Goal: Information Seeking & Learning: Learn about a topic

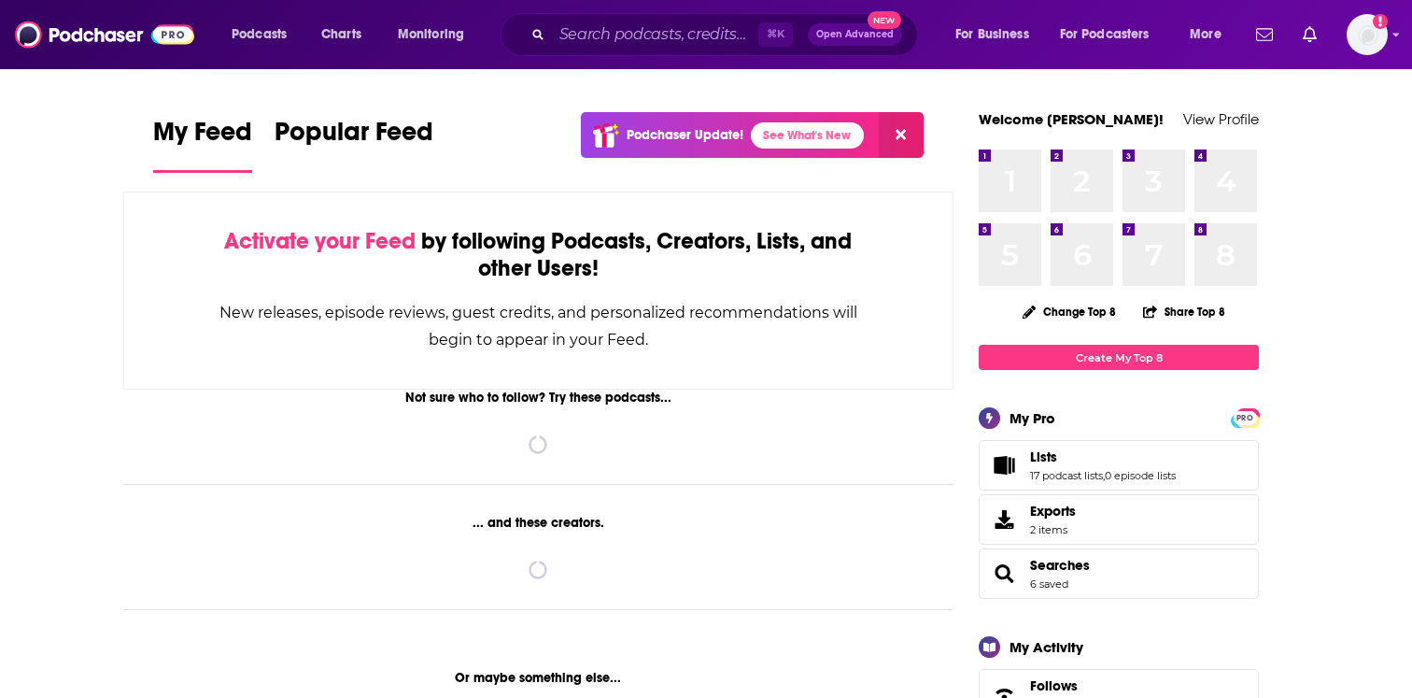
click at [547, 35] on div "⌘ K Open Advanced New" at bounding box center [709, 34] width 417 height 43
click at [564, 39] on input "Search podcasts, credits, & more..." at bounding box center [655, 35] width 206 height 30
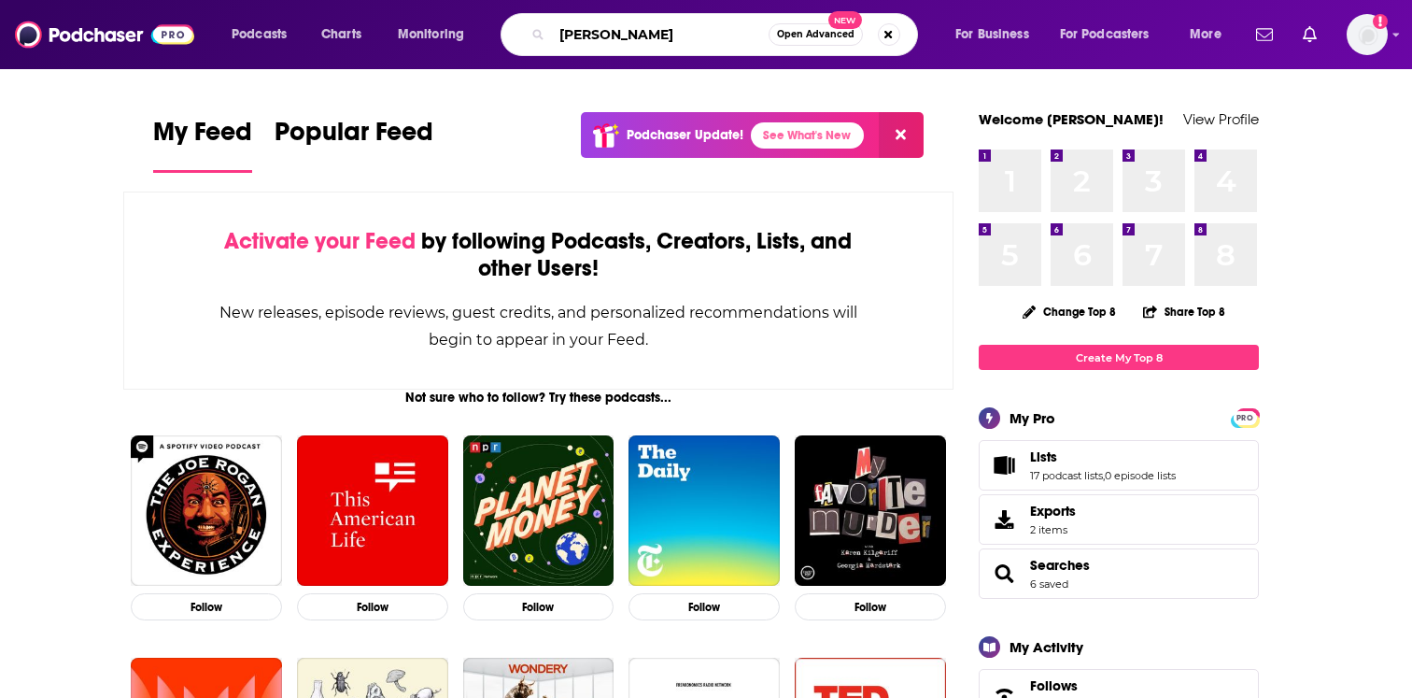
type input "[PERSON_NAME]"
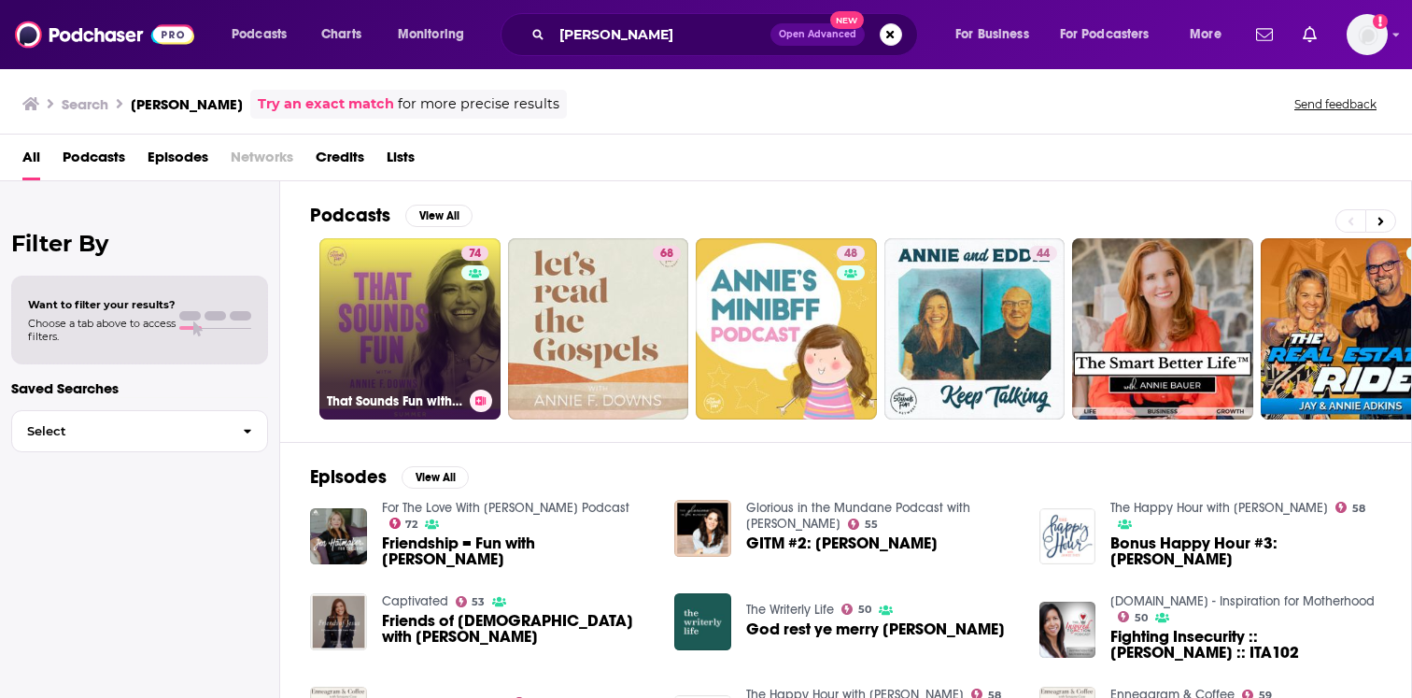
click at [466, 297] on div "74" at bounding box center [477, 318] width 32 height 144
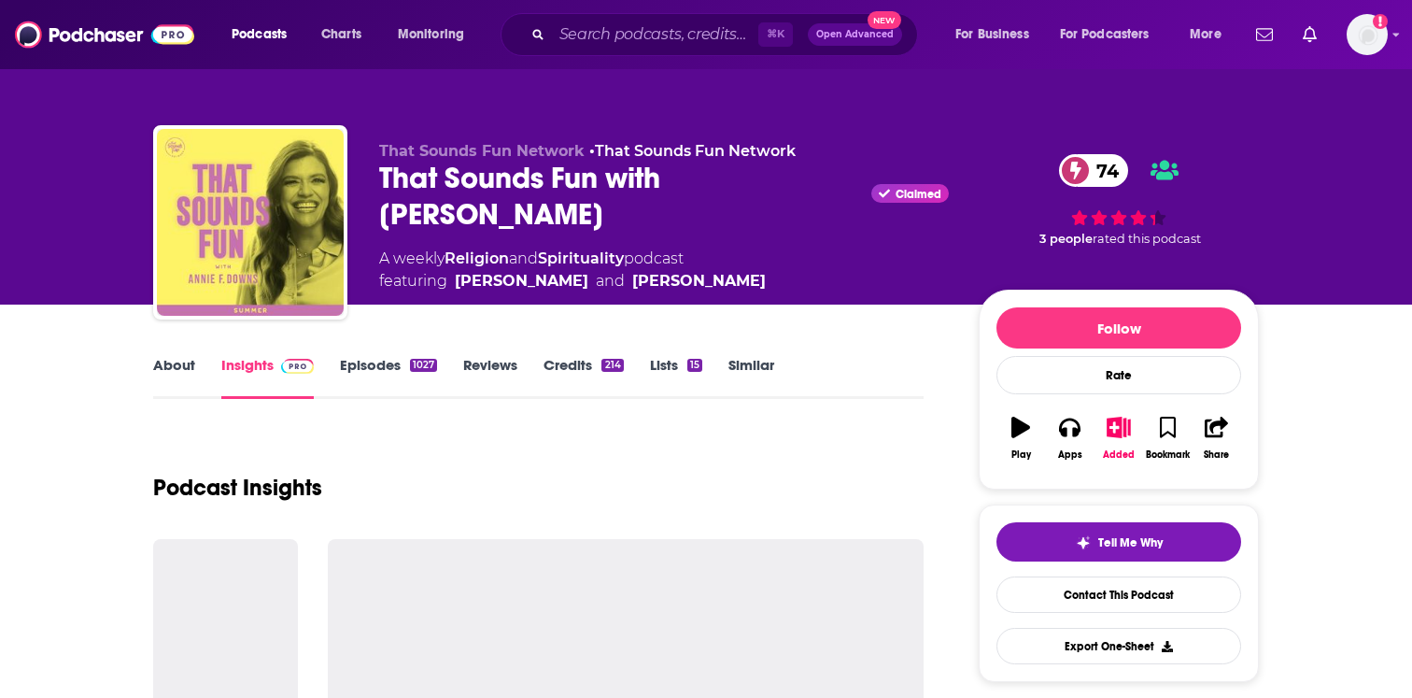
click at [366, 368] on link "Episodes 1027" at bounding box center [388, 377] width 97 height 43
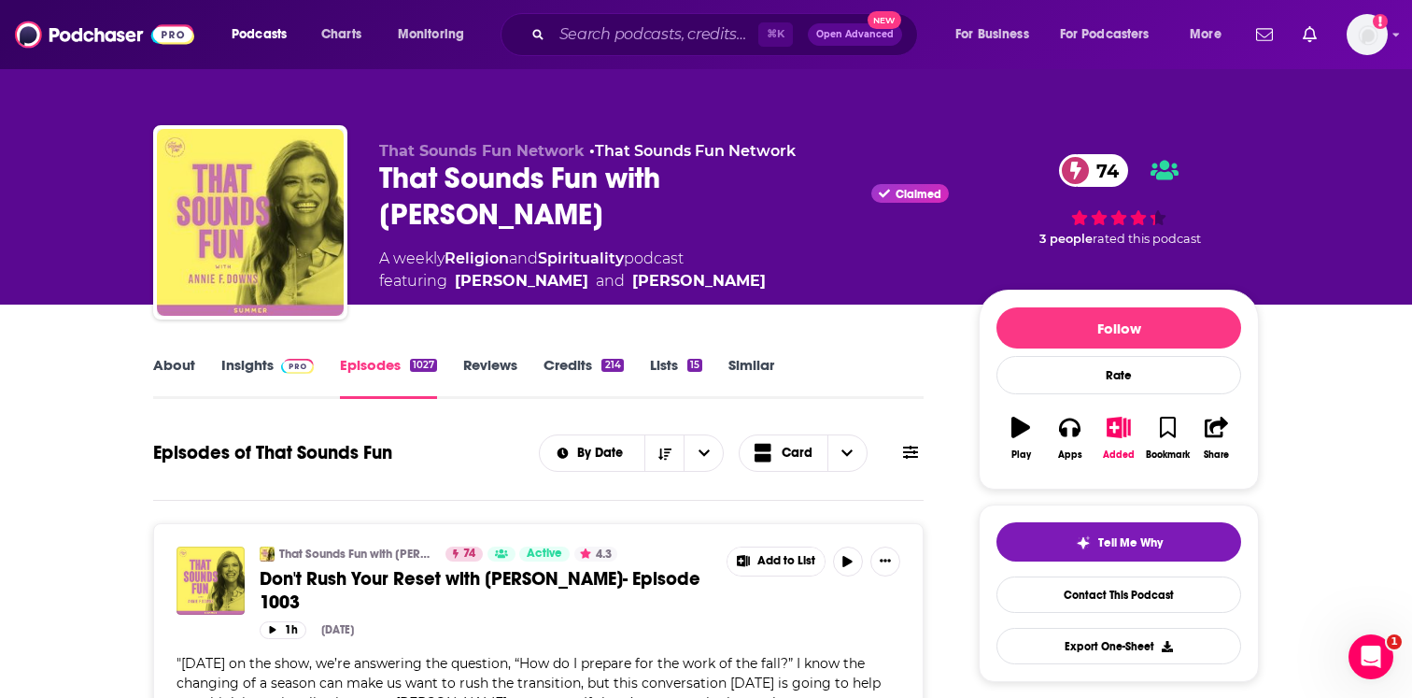
click at [284, 364] on img at bounding box center [297, 366] width 33 height 15
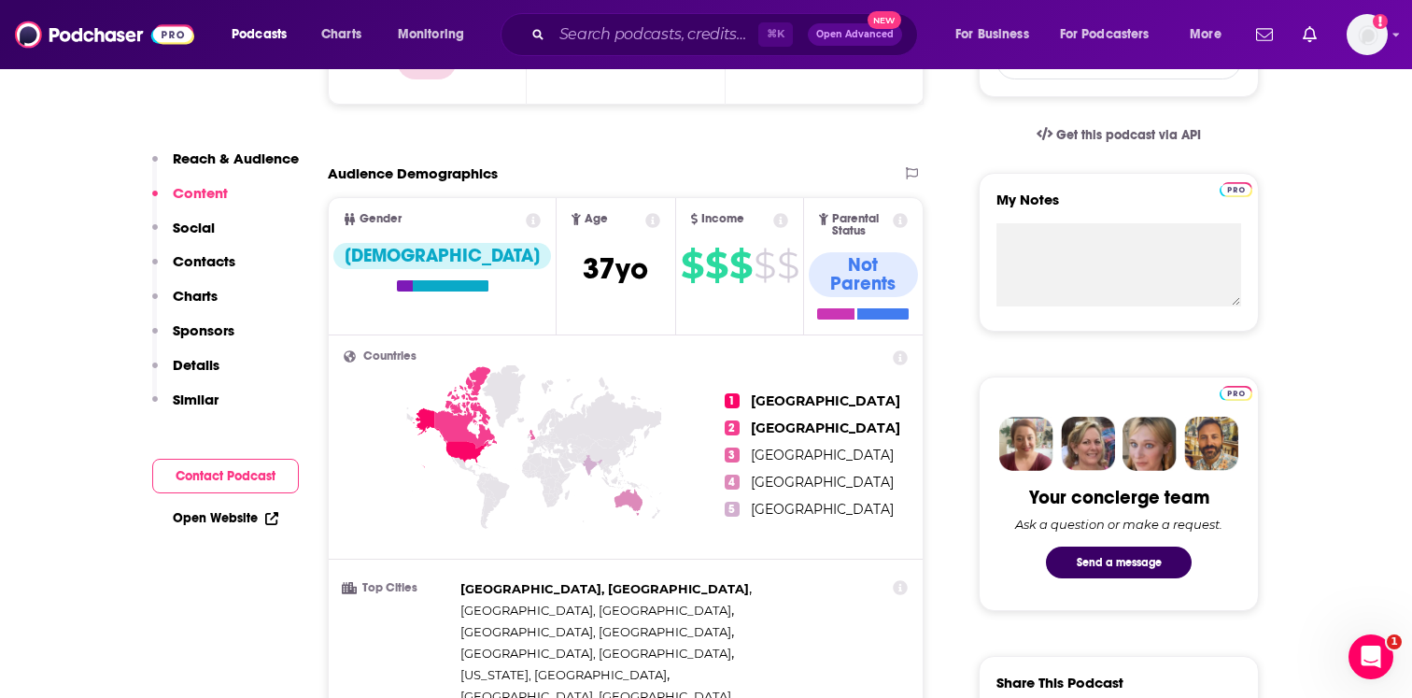
scroll to position [225, 0]
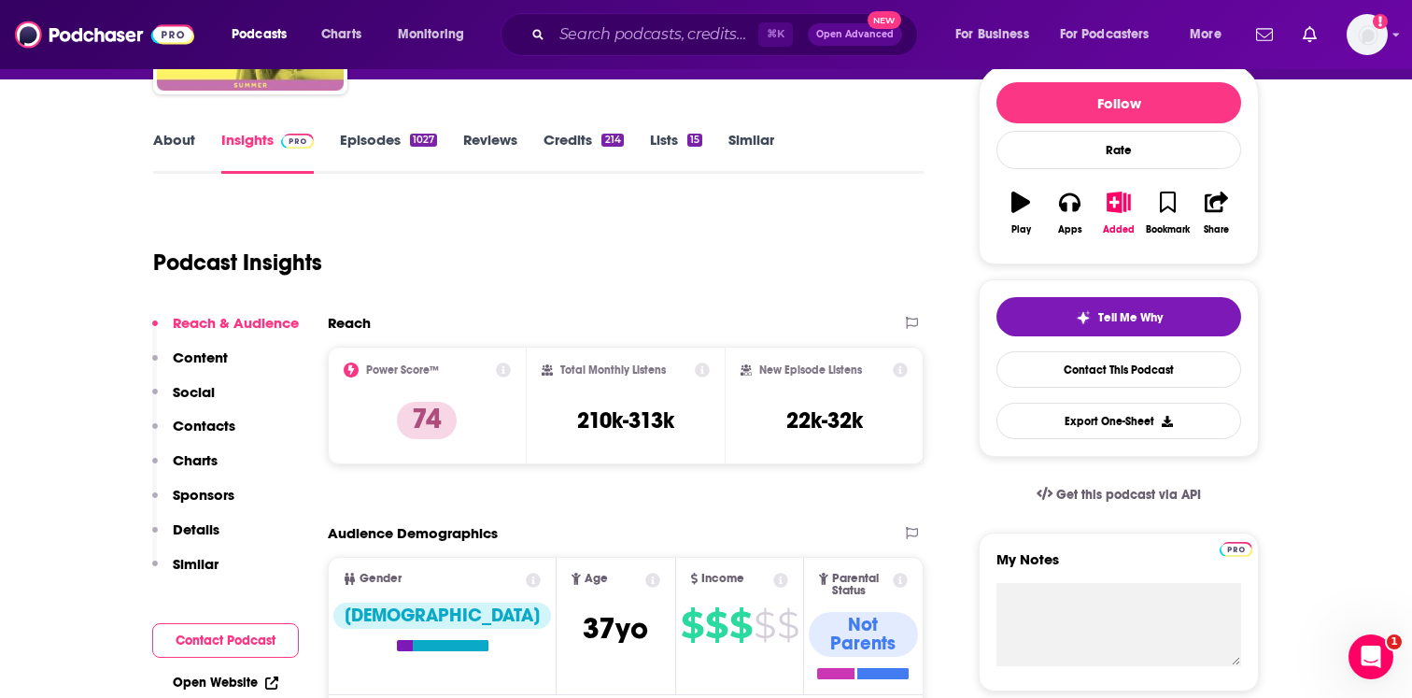
click at [161, 154] on link "About" at bounding box center [174, 152] width 42 height 43
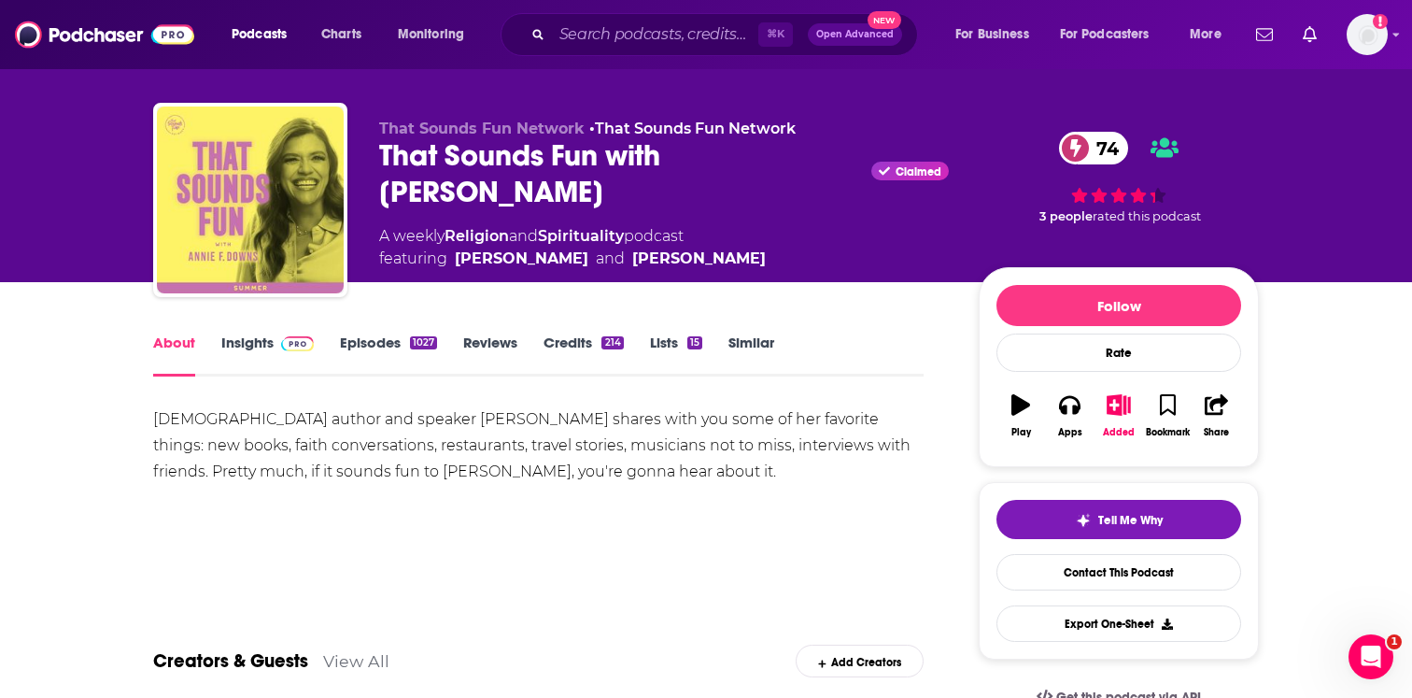
scroll to position [23, 0]
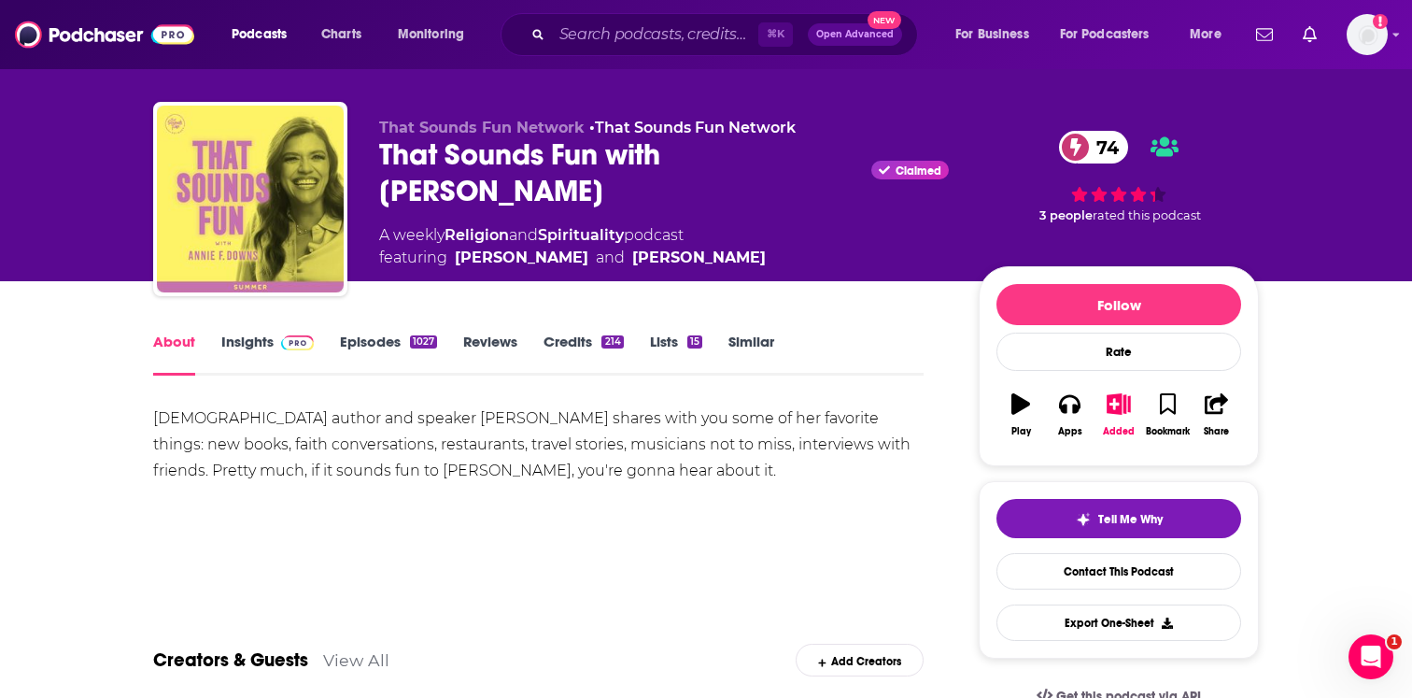
click at [301, 363] on link "Insights" at bounding box center [267, 353] width 92 height 43
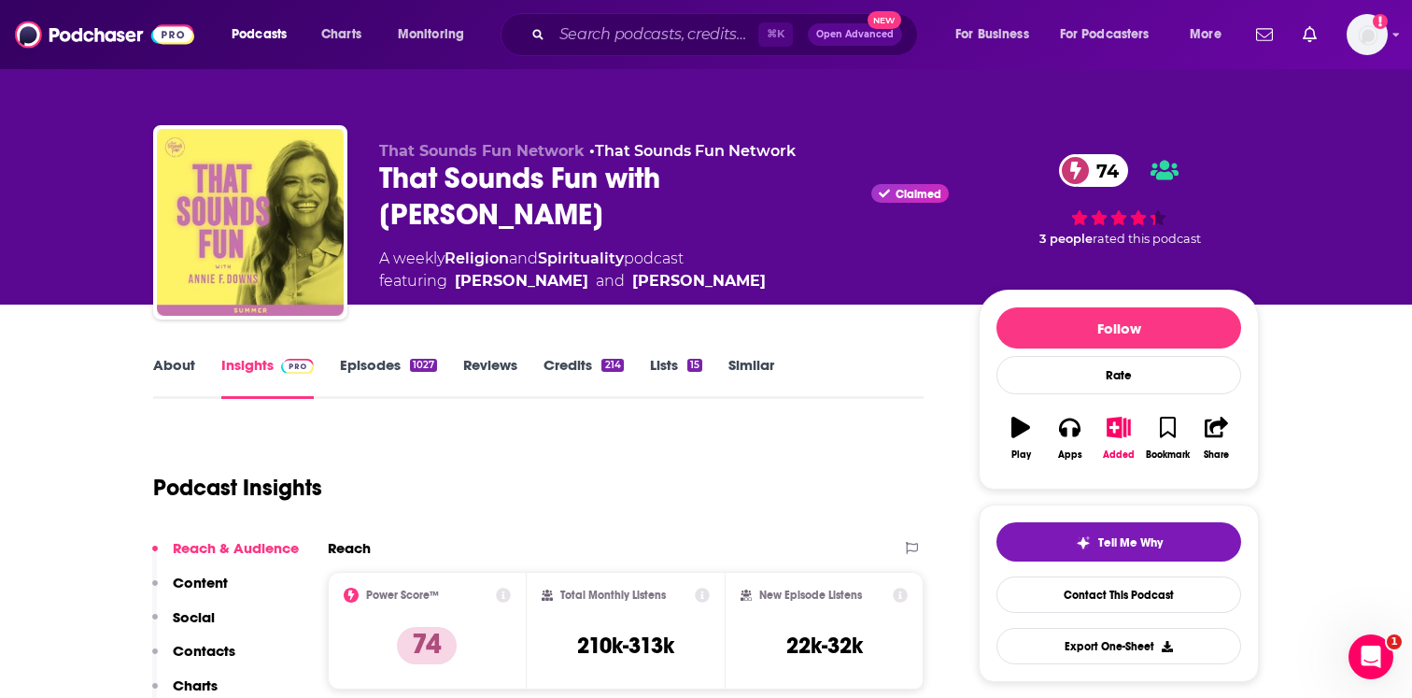
click at [373, 376] on link "Episodes 1027" at bounding box center [388, 377] width 97 height 43
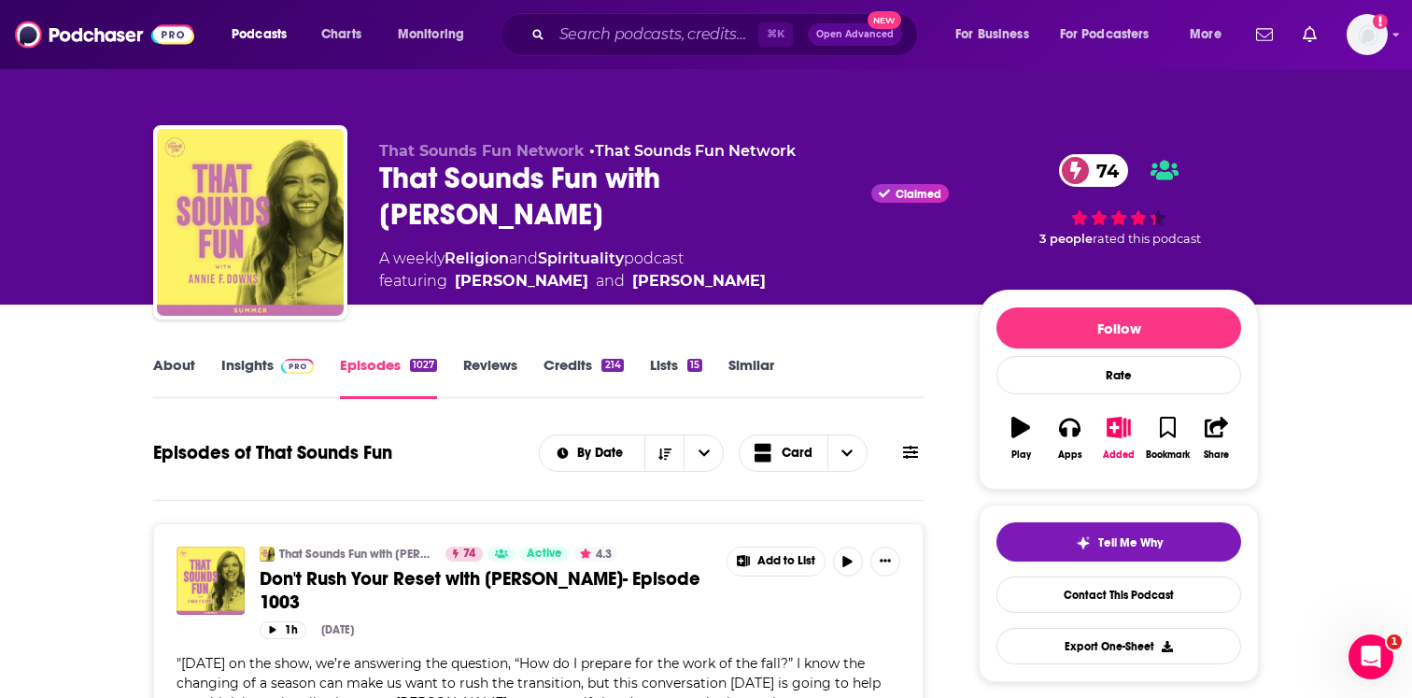
scroll to position [13, 0]
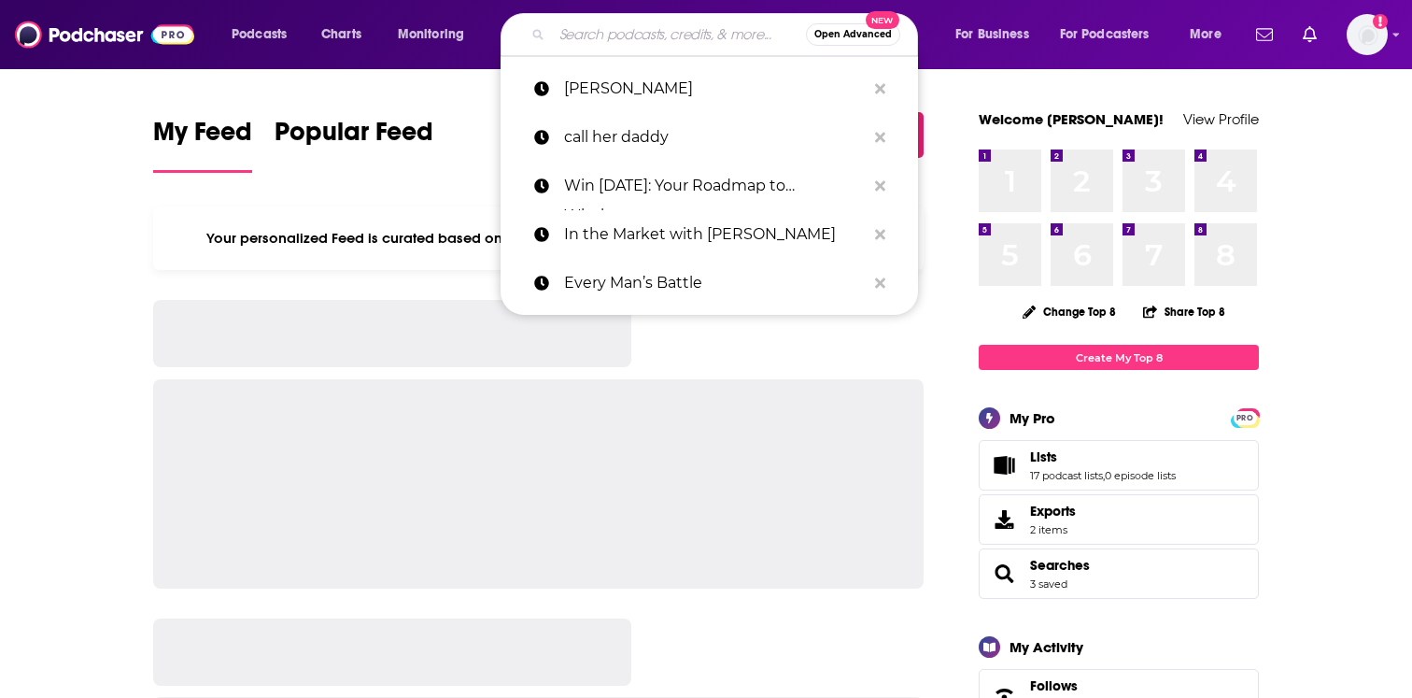
click at [669, 35] on input "Search podcasts, credits, & more..." at bounding box center [679, 35] width 254 height 30
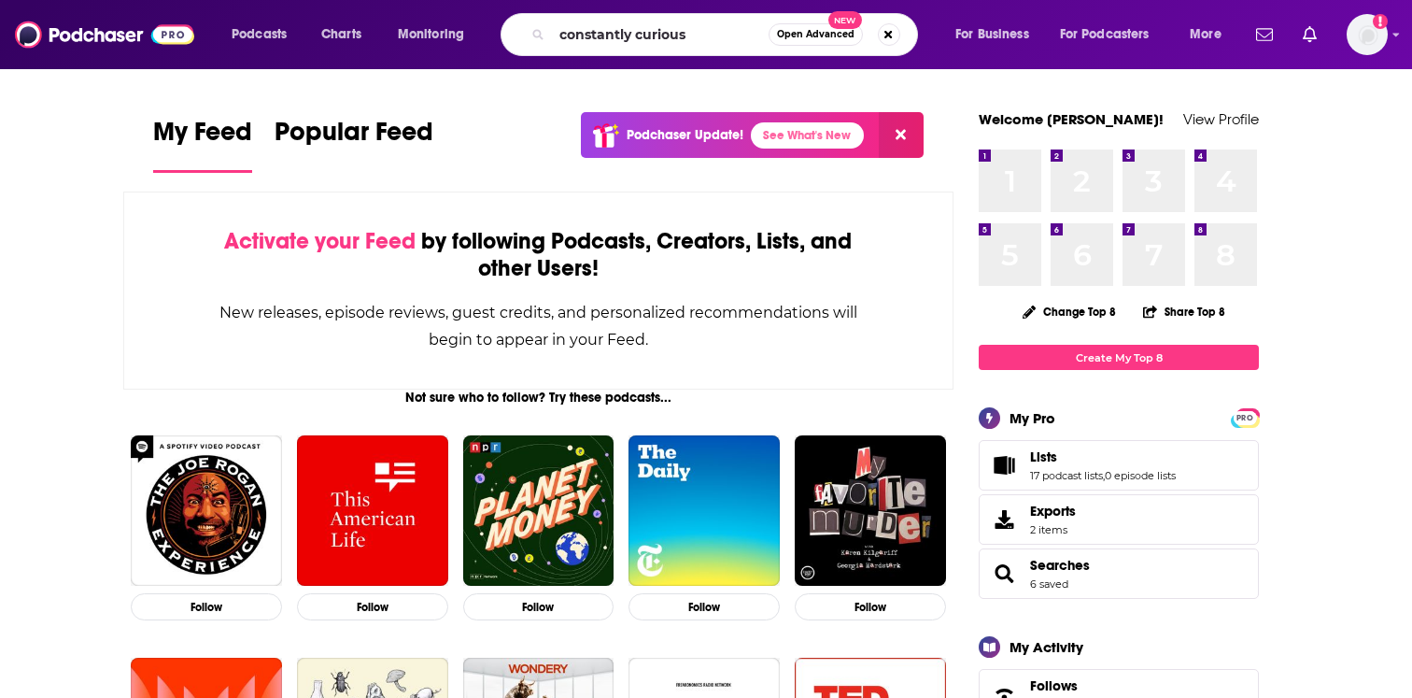
type input "constantly curious"
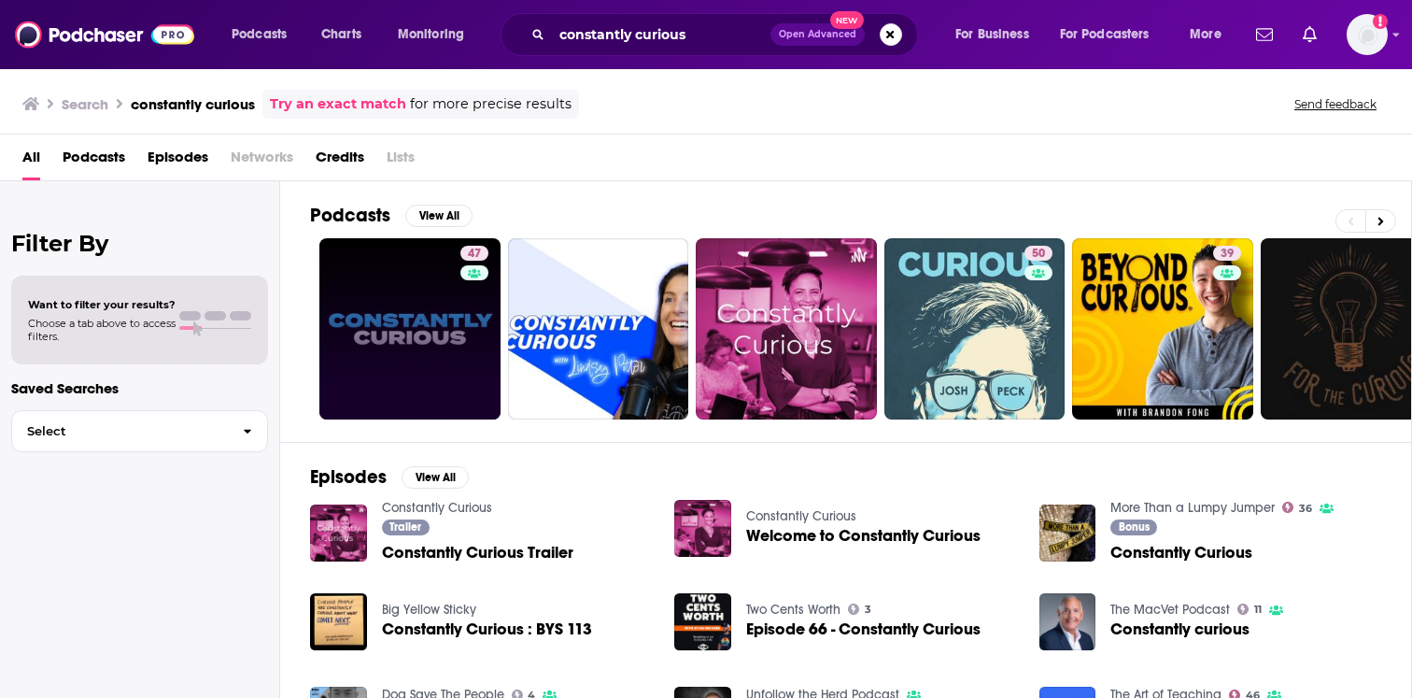
click at [454, 298] on link "47" at bounding box center [409, 328] width 181 height 181
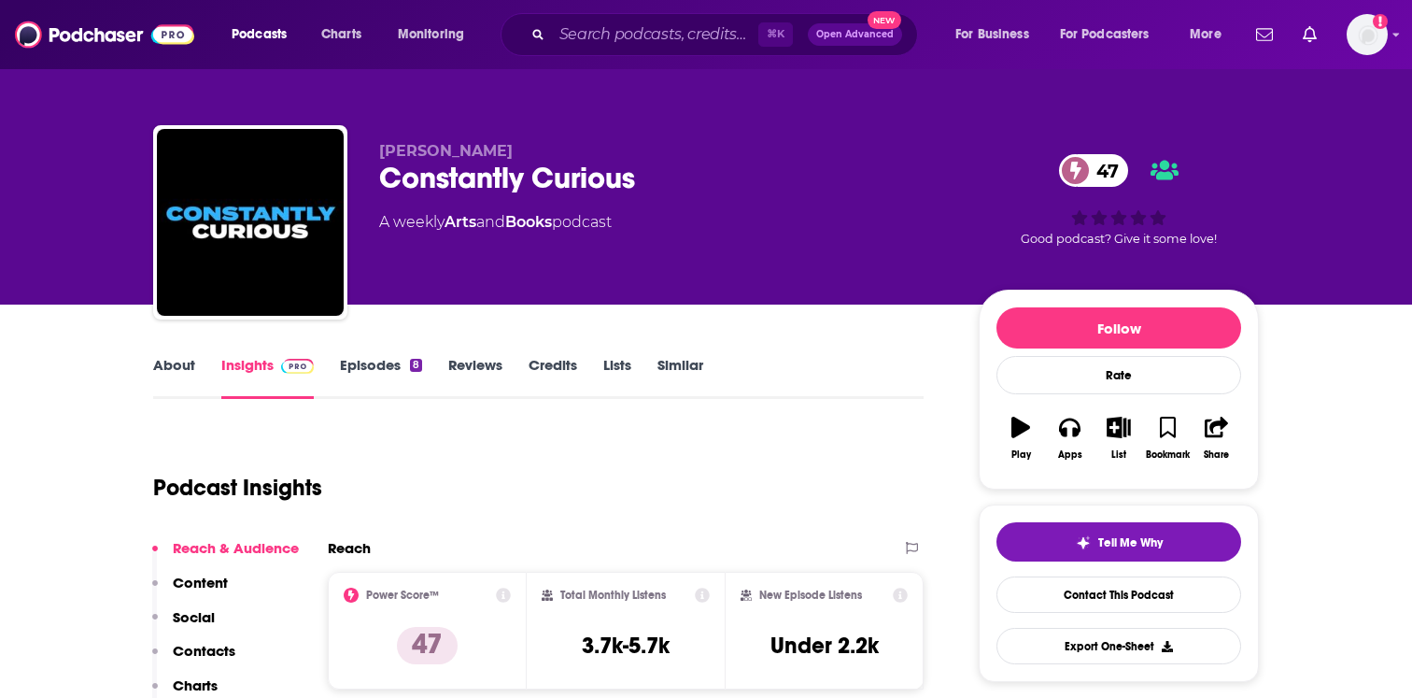
scroll to position [40, 0]
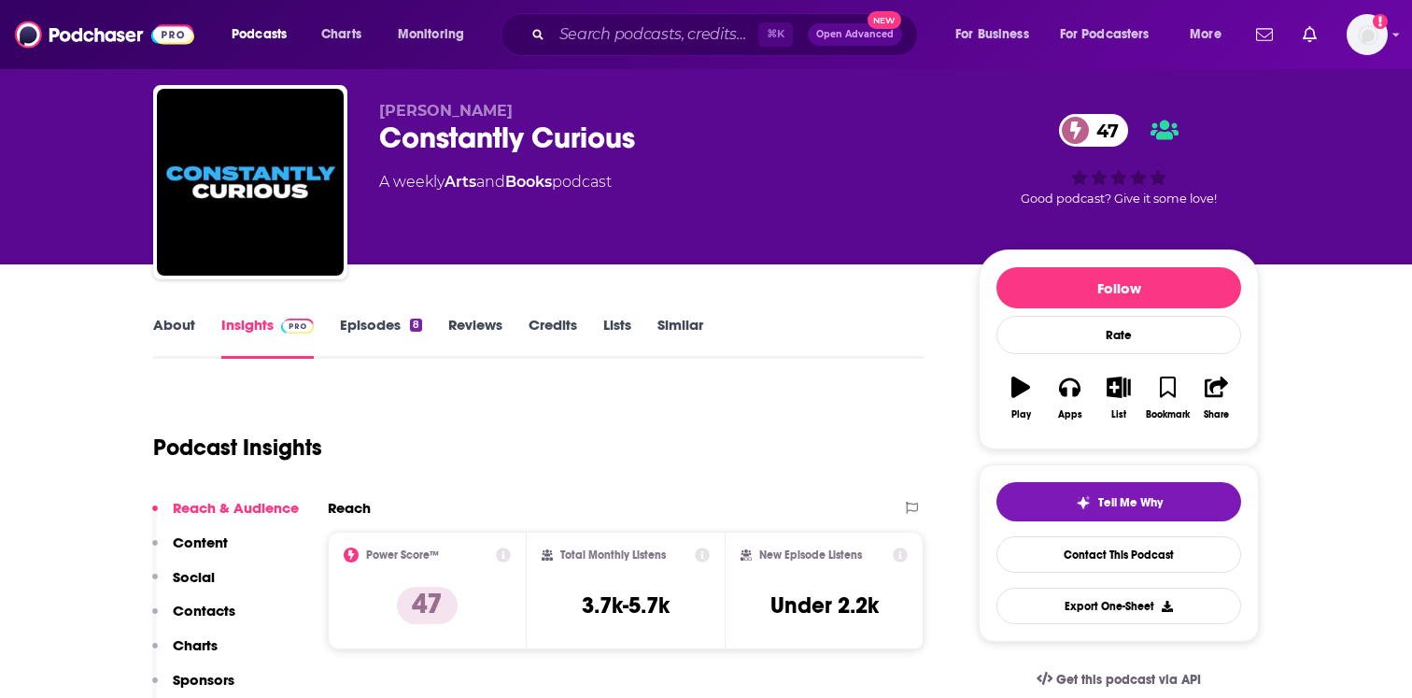
click at [405, 335] on link "Episodes 8" at bounding box center [381, 337] width 82 height 43
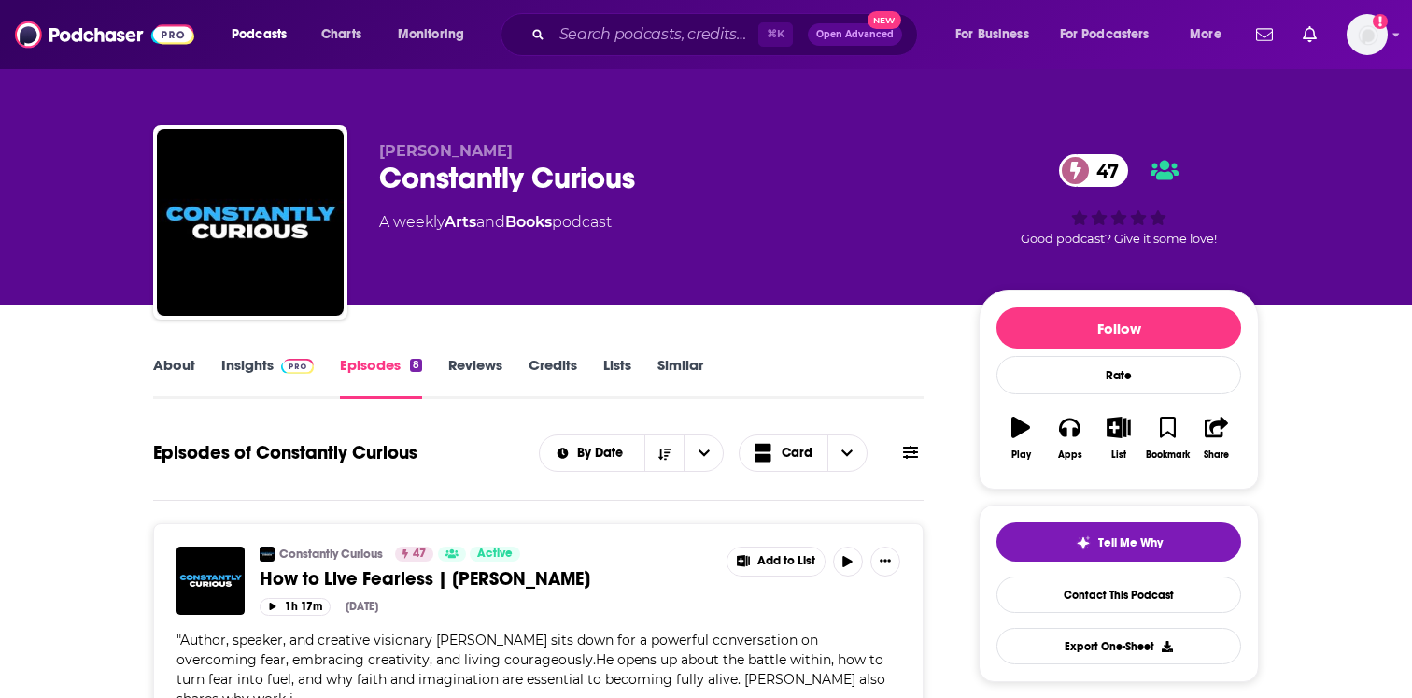
click at [261, 362] on link "Insights" at bounding box center [267, 377] width 92 height 43
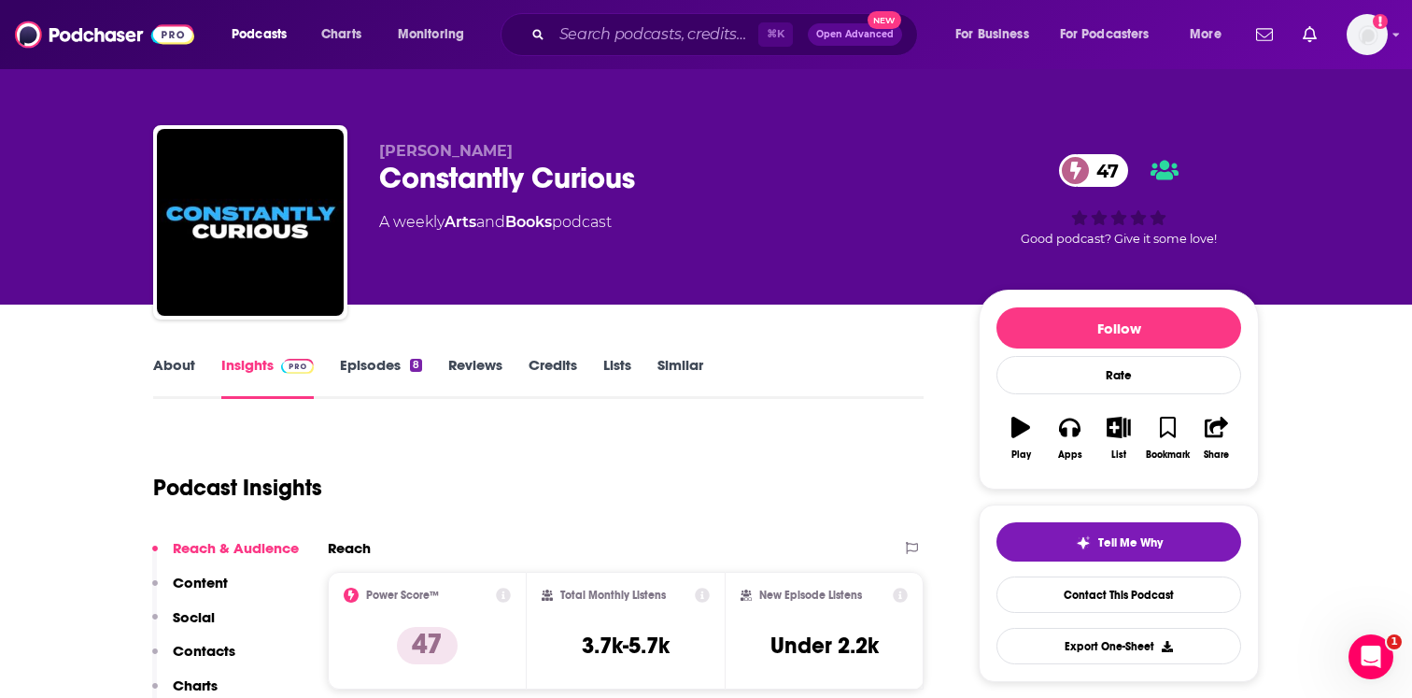
click at [375, 359] on link "Episodes 8" at bounding box center [381, 377] width 82 height 43
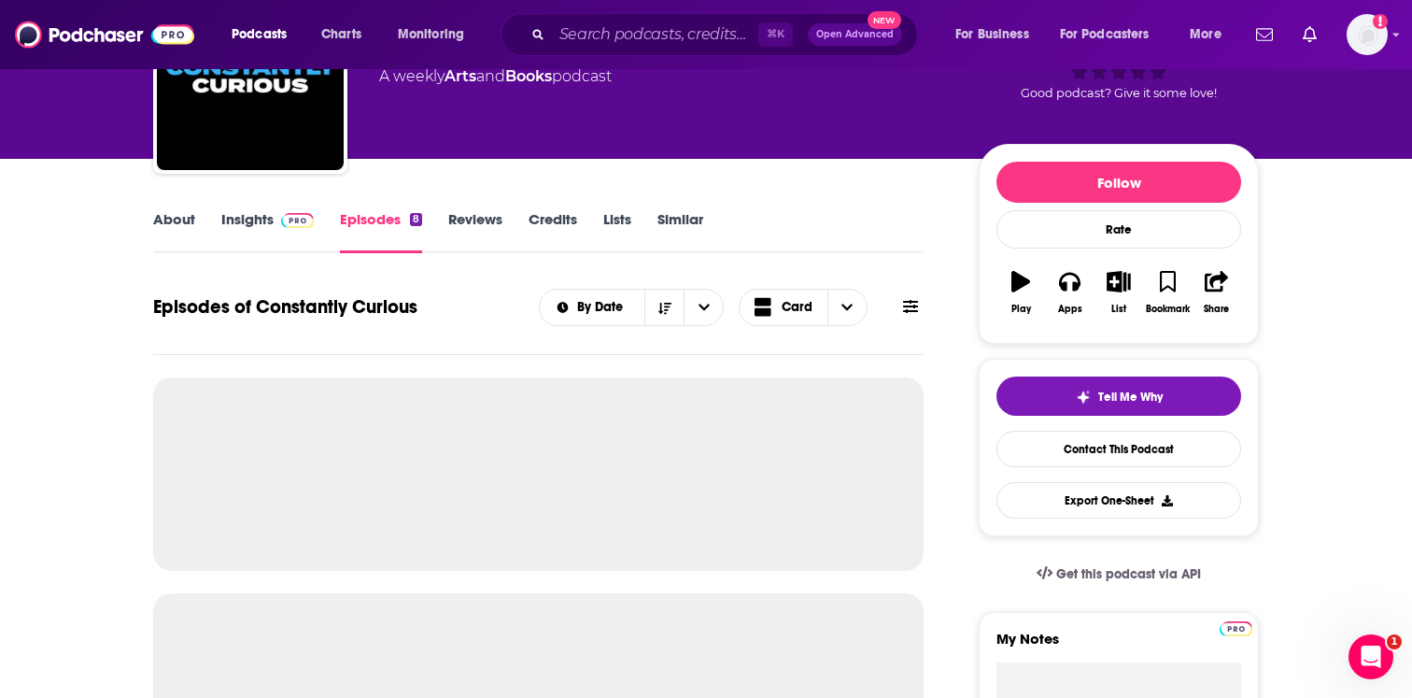
scroll to position [147, 0]
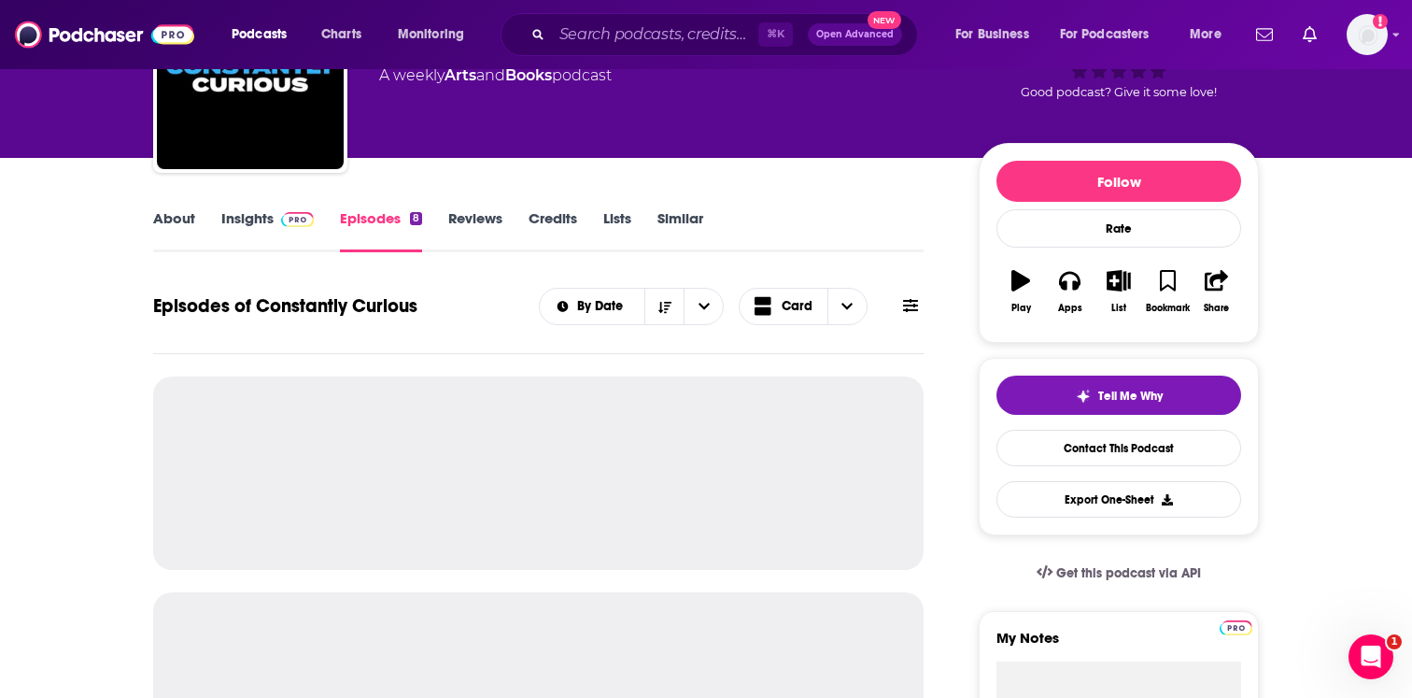
click at [294, 233] on link "Insights" at bounding box center [267, 230] width 92 height 43
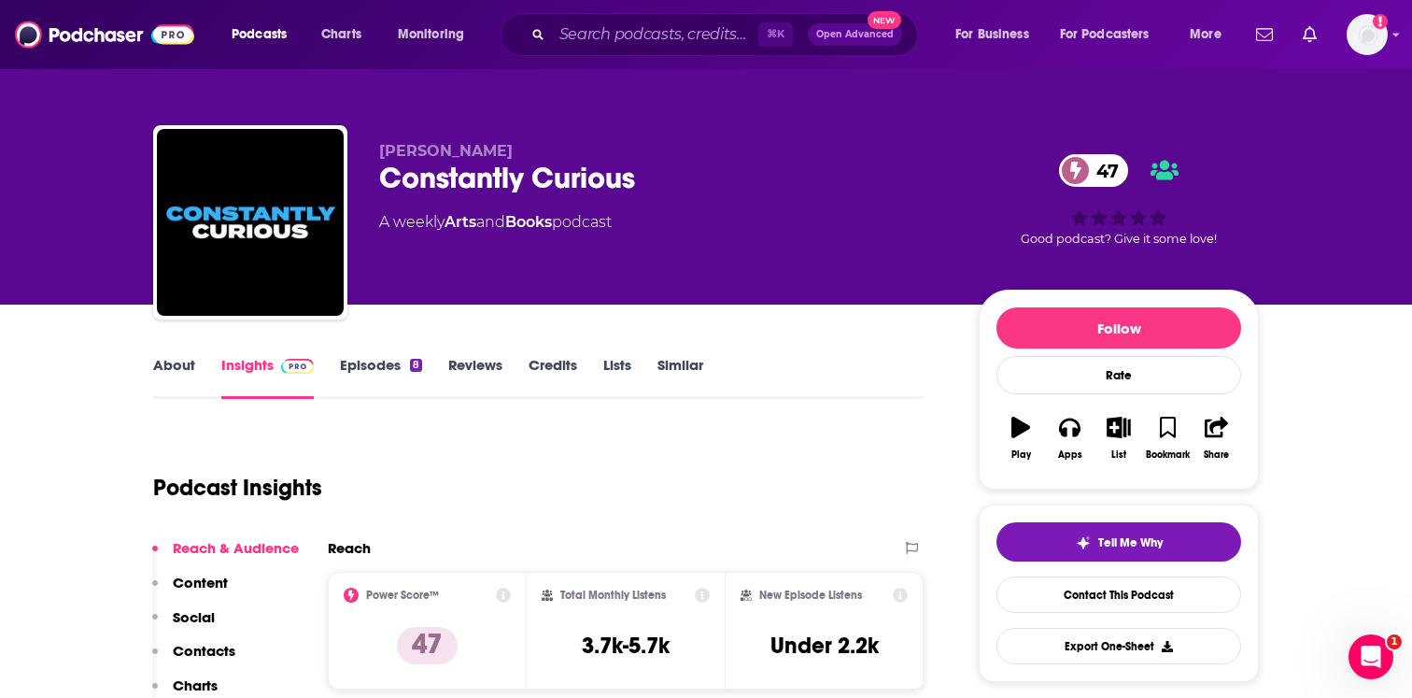
click at [344, 233] on div at bounding box center [250, 222] width 194 height 194
click at [359, 375] on link "Episodes 8" at bounding box center [381, 377] width 82 height 43
